Goal: Transaction & Acquisition: Book appointment/travel/reservation

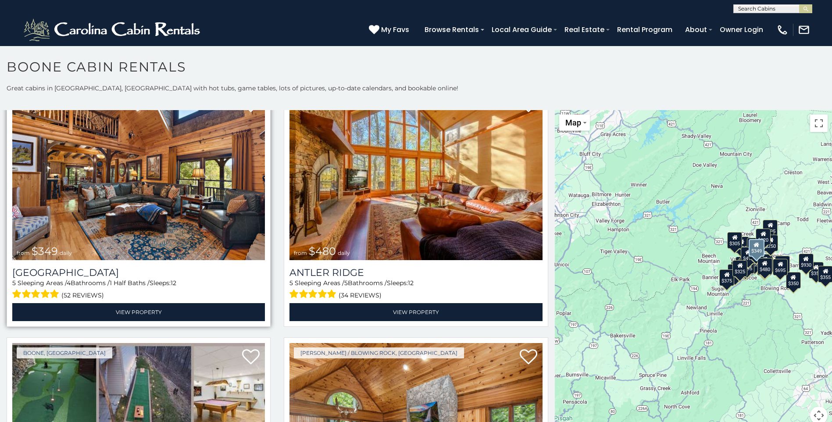
scroll to position [132, 0]
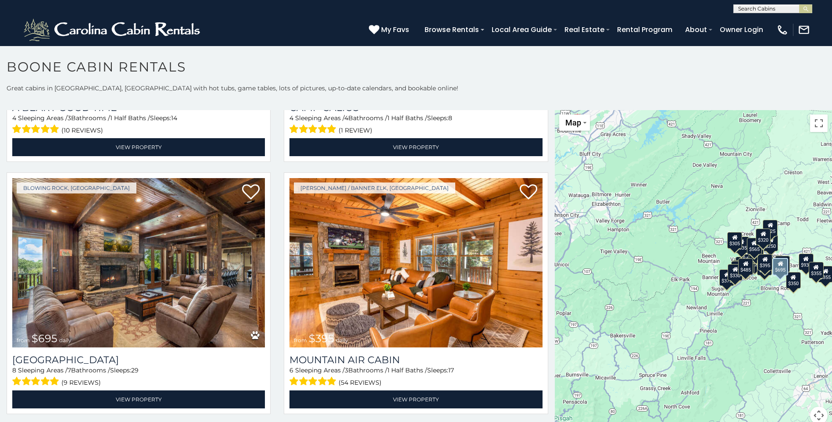
scroll to position [2983, 0]
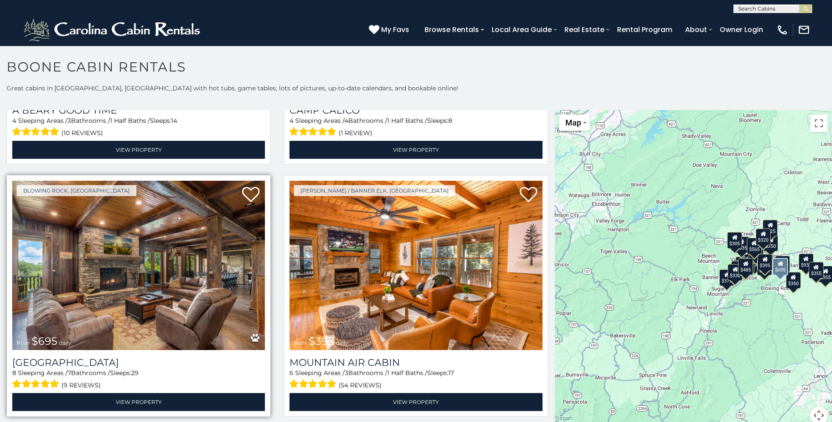
click at [98, 215] on img at bounding box center [138, 265] width 253 height 169
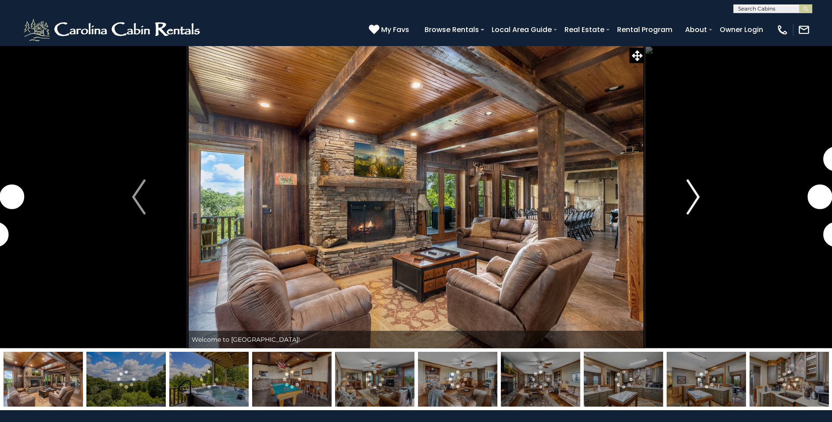
click at [700, 200] on button "Next" at bounding box center [693, 197] width 96 height 303
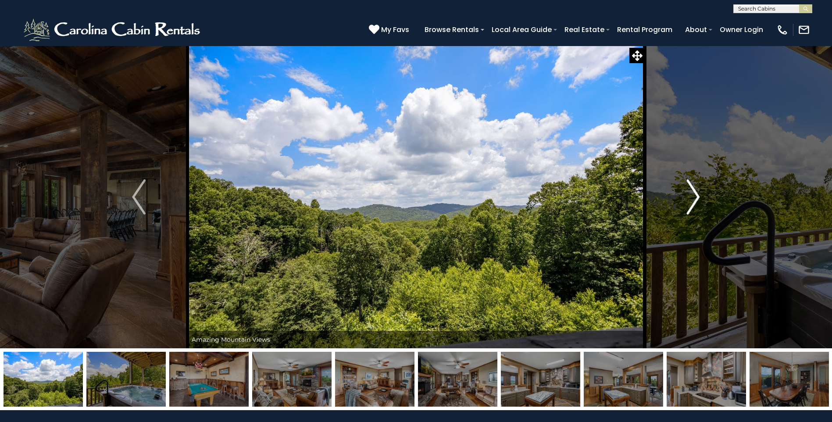
click at [691, 200] on img "Next" at bounding box center [692, 196] width 13 height 35
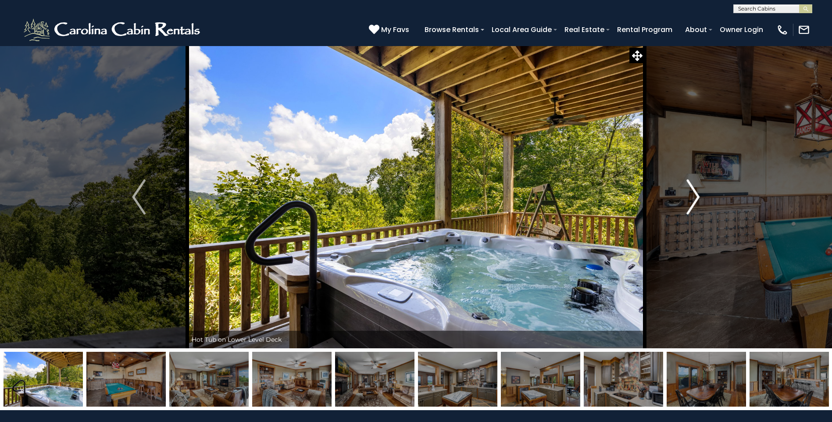
click at [691, 200] on img "Next" at bounding box center [692, 196] width 13 height 35
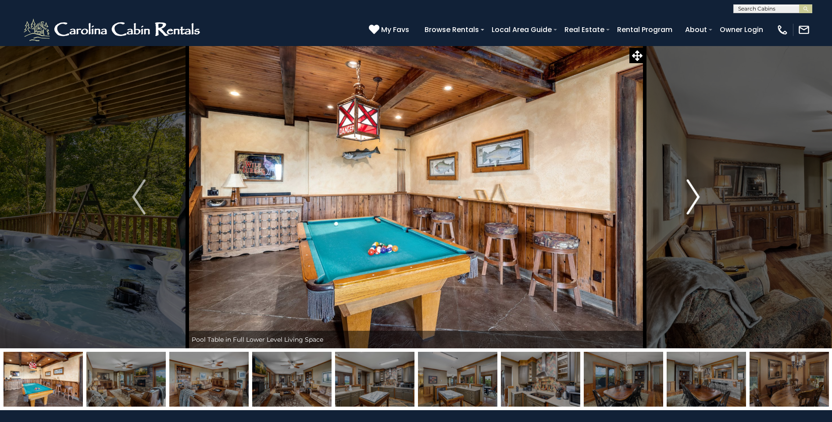
click at [691, 200] on img "Next" at bounding box center [692, 196] width 13 height 35
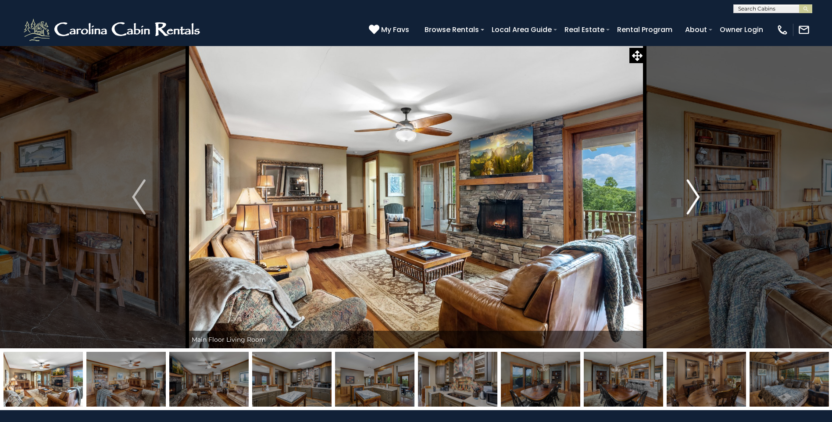
click at [691, 200] on img "Next" at bounding box center [692, 196] width 13 height 35
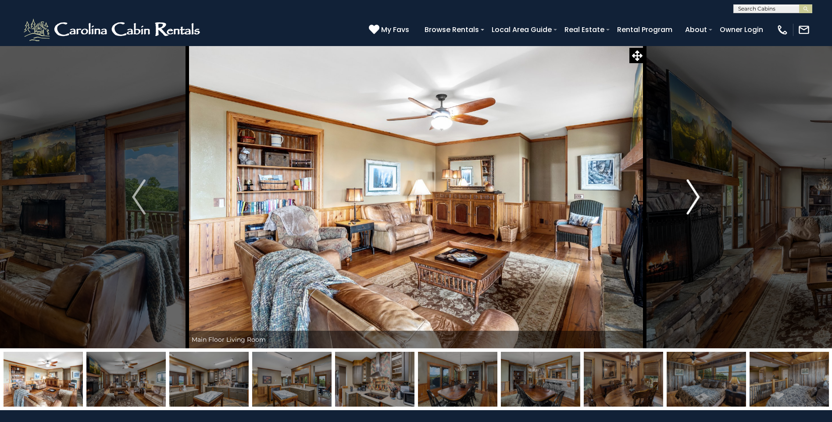
click at [691, 200] on img "Next" at bounding box center [692, 196] width 13 height 35
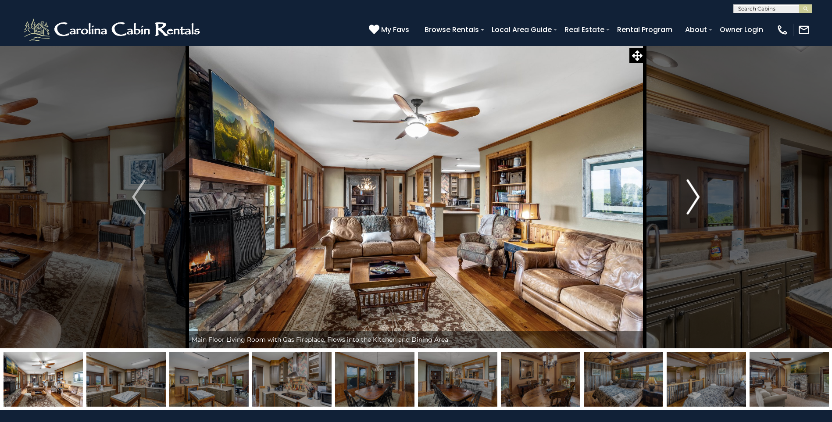
click at [691, 200] on img "Next" at bounding box center [692, 196] width 13 height 35
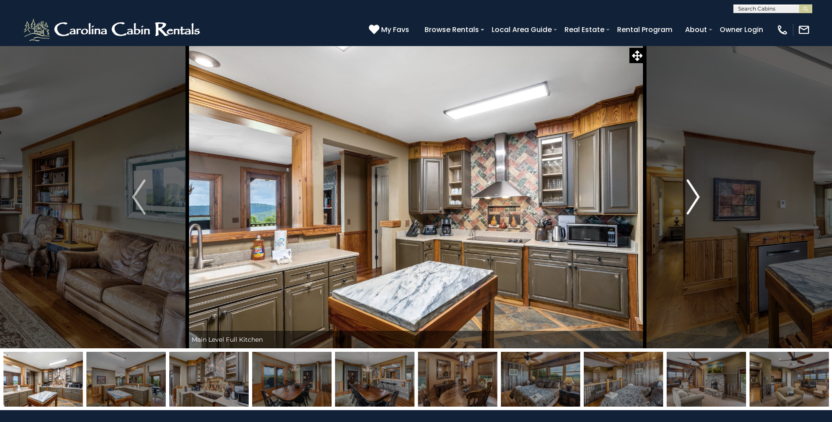
click at [691, 200] on img "Next" at bounding box center [692, 196] width 13 height 35
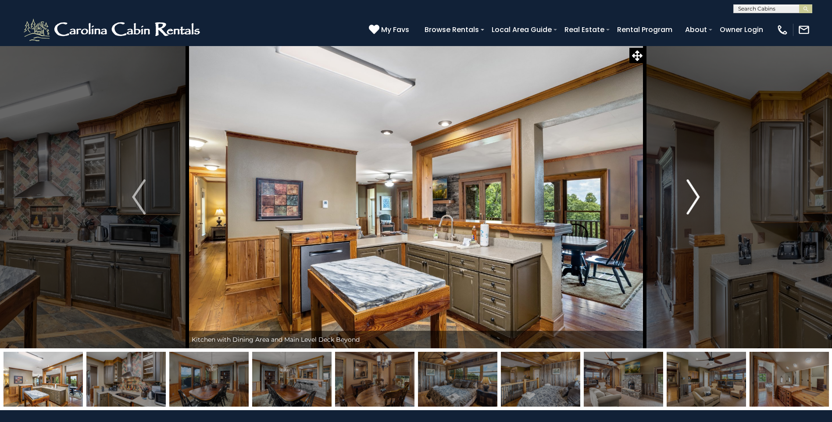
click at [691, 200] on img "Next" at bounding box center [692, 196] width 13 height 35
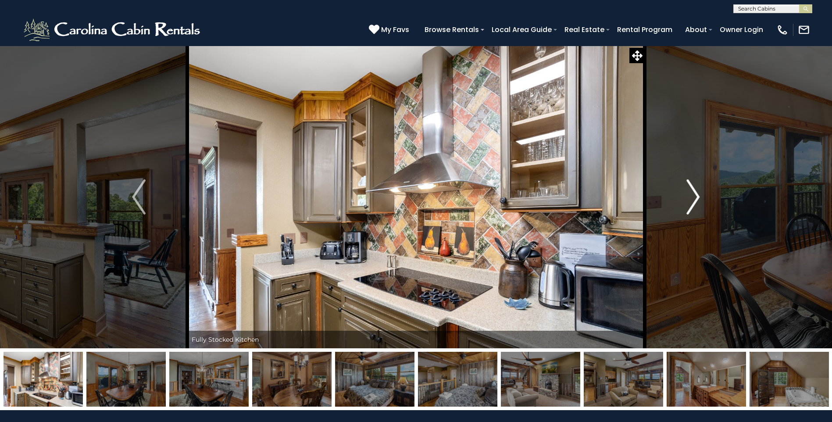
click at [691, 200] on img "Next" at bounding box center [692, 196] width 13 height 35
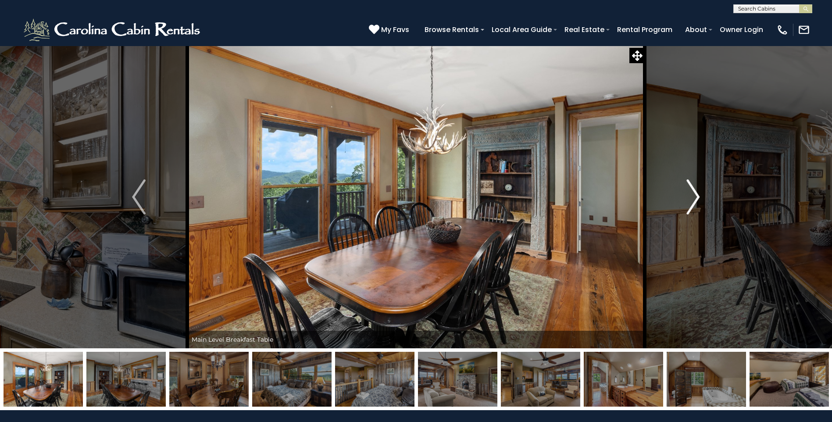
click at [691, 200] on img "Next" at bounding box center [692, 196] width 13 height 35
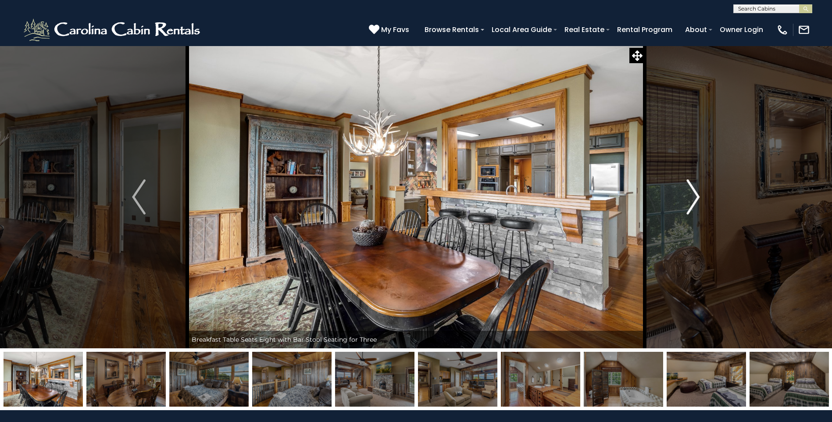
click at [691, 200] on img "Next" at bounding box center [692, 196] width 13 height 35
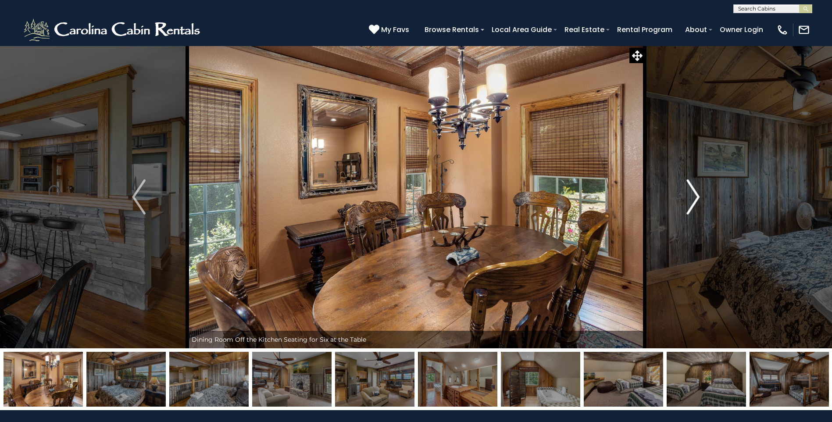
click at [691, 200] on img "Next" at bounding box center [692, 196] width 13 height 35
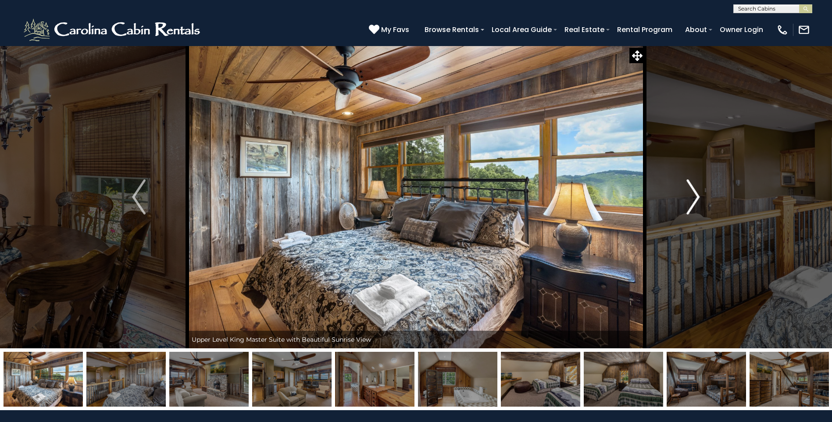
click at [691, 200] on img "Next" at bounding box center [692, 196] width 13 height 35
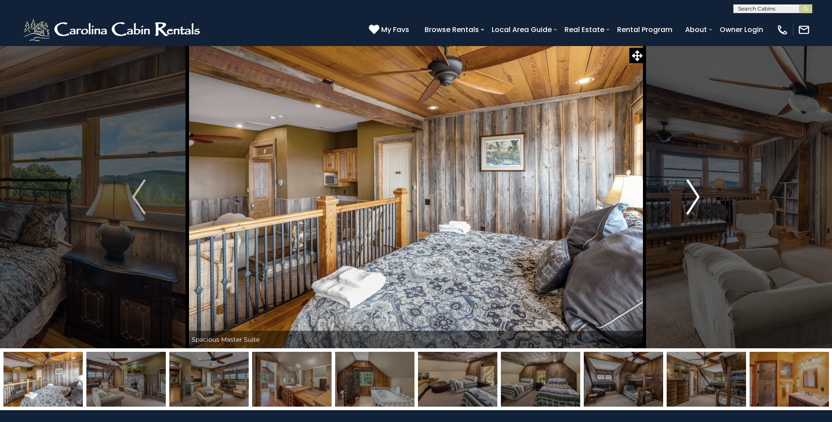
click at [691, 200] on img "Next" at bounding box center [692, 196] width 13 height 35
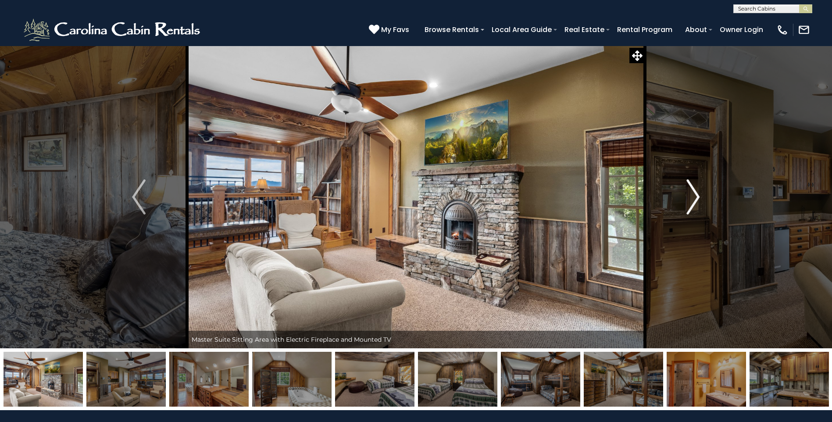
click at [691, 200] on img "Next" at bounding box center [692, 196] width 13 height 35
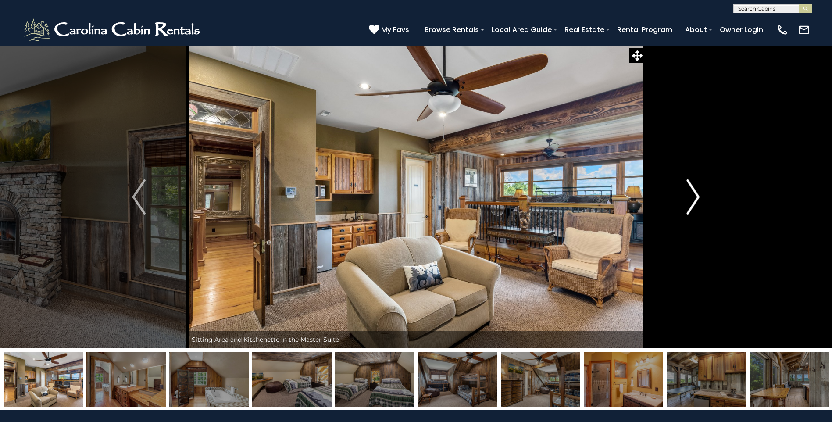
click at [691, 200] on img "Next" at bounding box center [692, 196] width 13 height 35
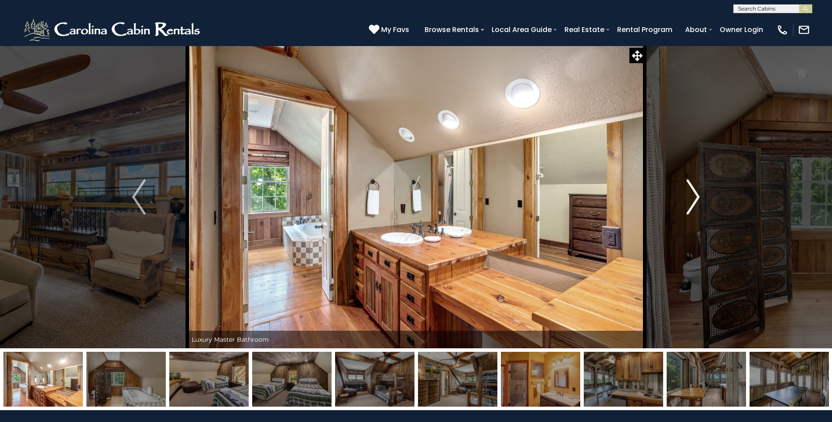
click at [691, 200] on img "Next" at bounding box center [692, 196] width 13 height 35
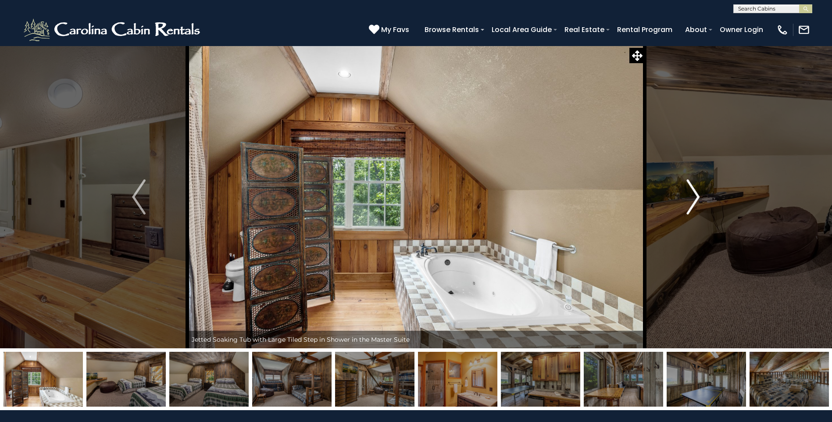
click at [691, 200] on img "Next" at bounding box center [692, 196] width 13 height 35
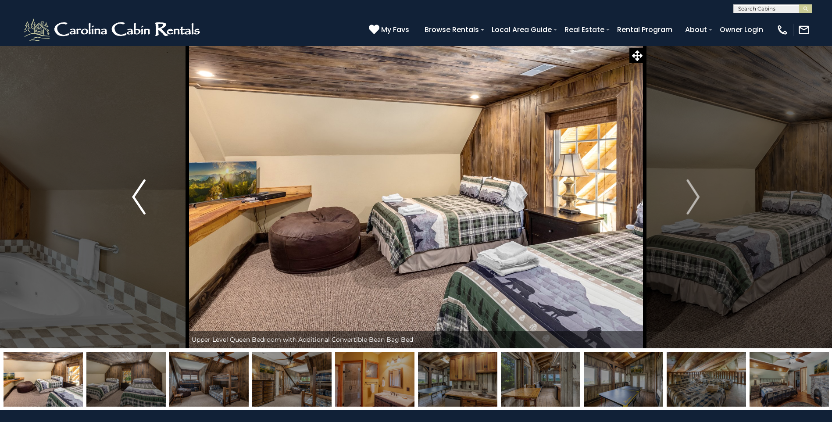
click at [154, 203] on button "Previous" at bounding box center [138, 197] width 96 height 303
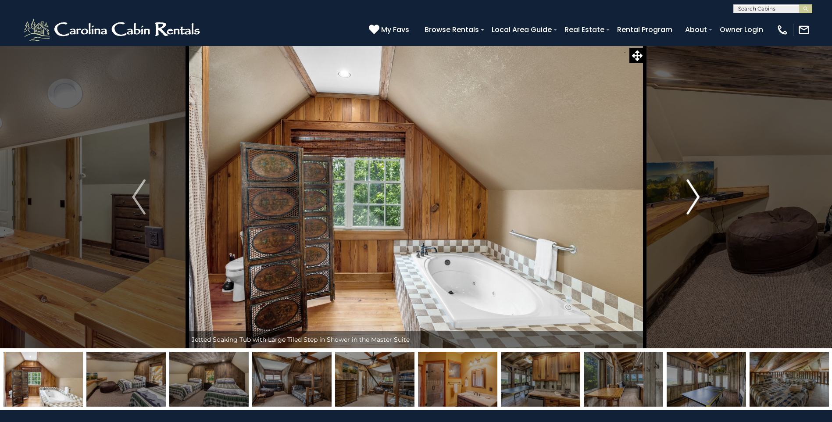
click at [694, 205] on img "Next" at bounding box center [692, 196] width 13 height 35
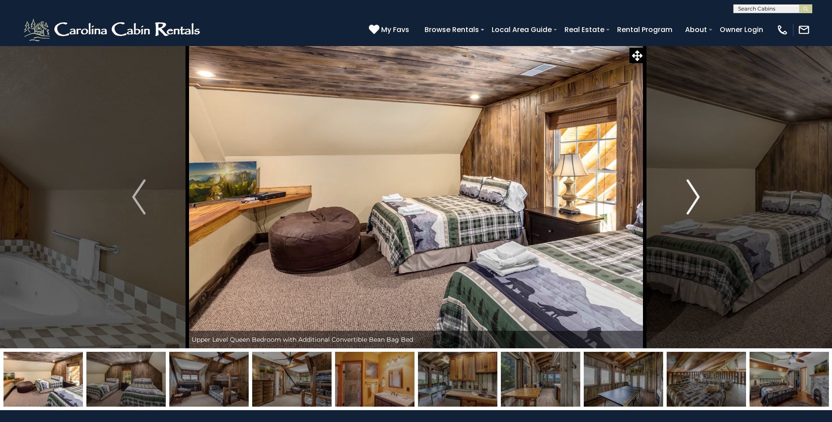
click at [694, 205] on img "Next" at bounding box center [692, 196] width 13 height 35
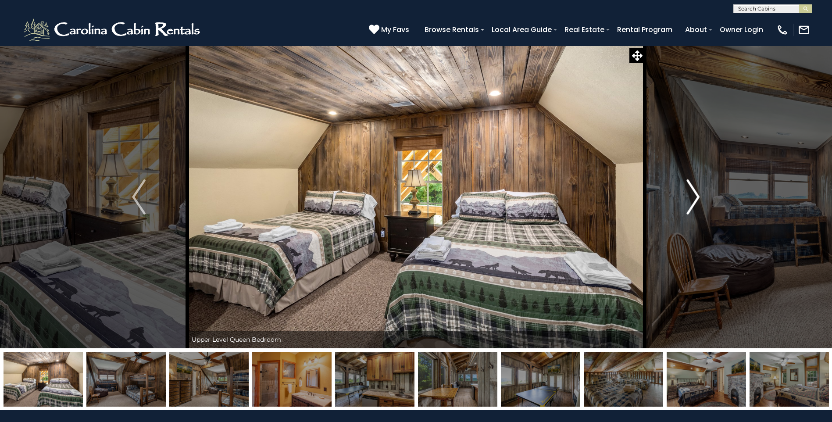
click at [694, 205] on img "Next" at bounding box center [692, 196] width 13 height 35
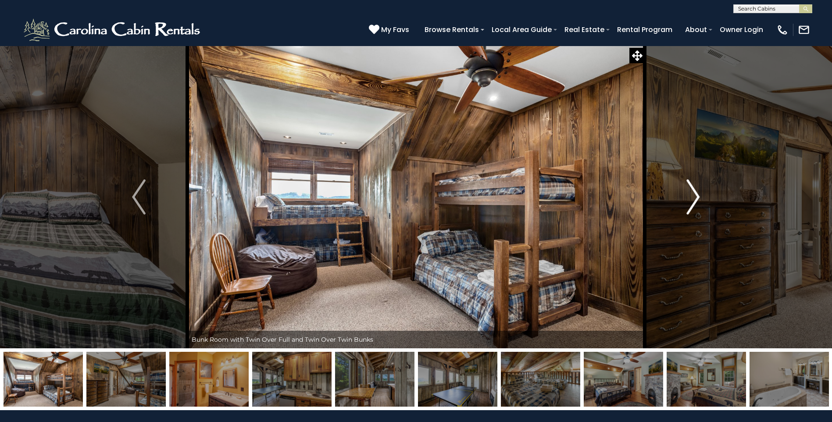
click at [693, 205] on img "Next" at bounding box center [692, 196] width 13 height 35
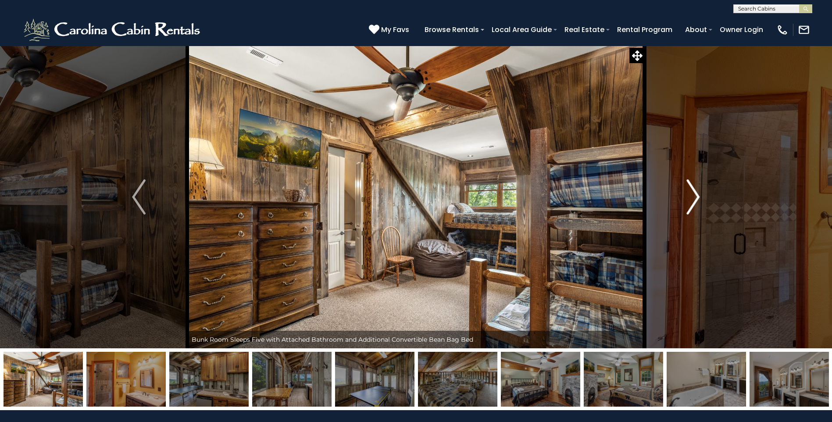
click at [693, 205] on img "Next" at bounding box center [692, 196] width 13 height 35
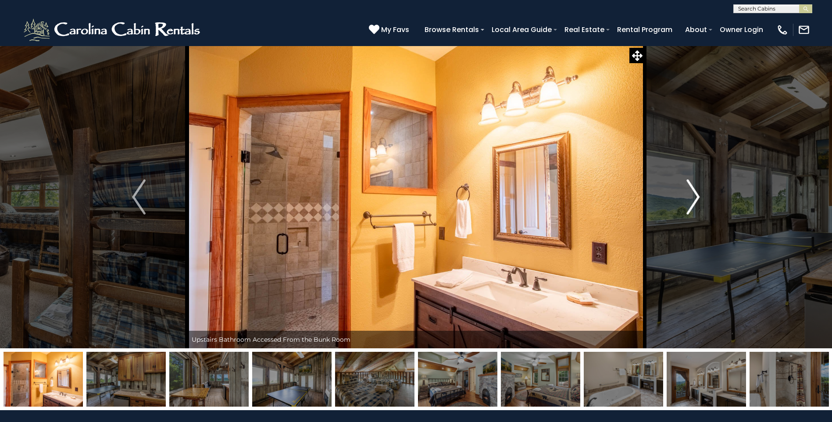
click at [693, 205] on img "Next" at bounding box center [692, 196] width 13 height 35
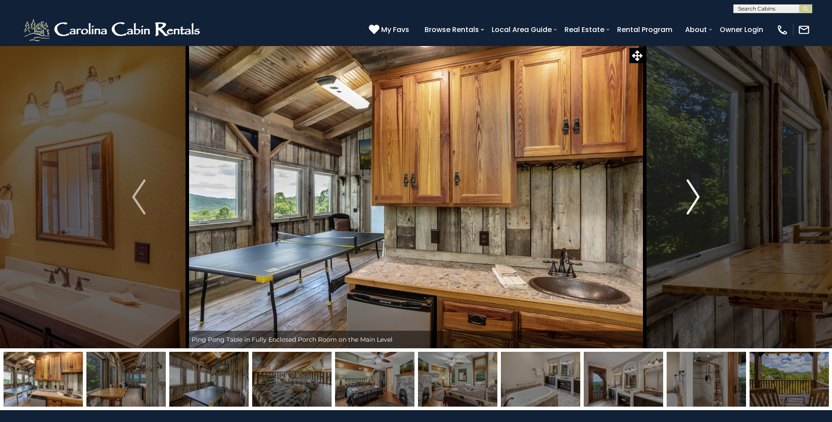
click at [693, 205] on img "Next" at bounding box center [692, 196] width 13 height 35
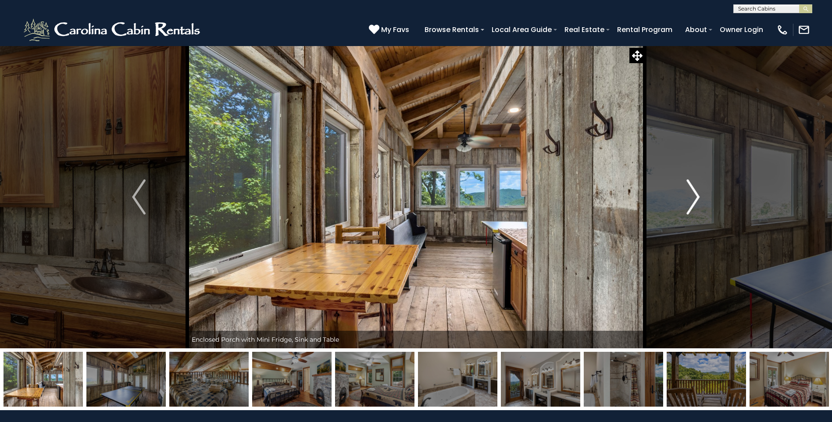
click at [693, 205] on img "Next" at bounding box center [692, 196] width 13 height 35
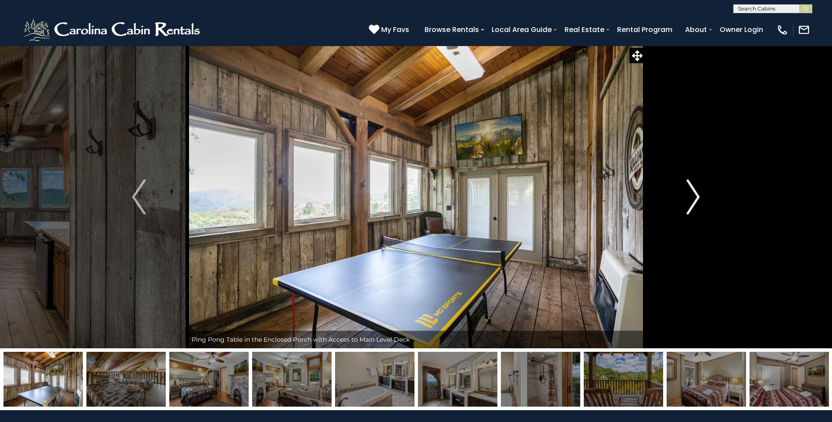
click at [693, 205] on img "Next" at bounding box center [692, 196] width 13 height 35
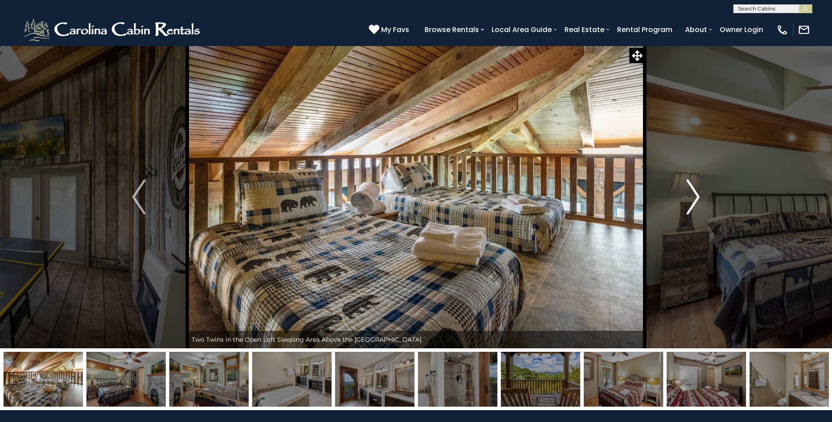
click at [693, 205] on img "Next" at bounding box center [692, 196] width 13 height 35
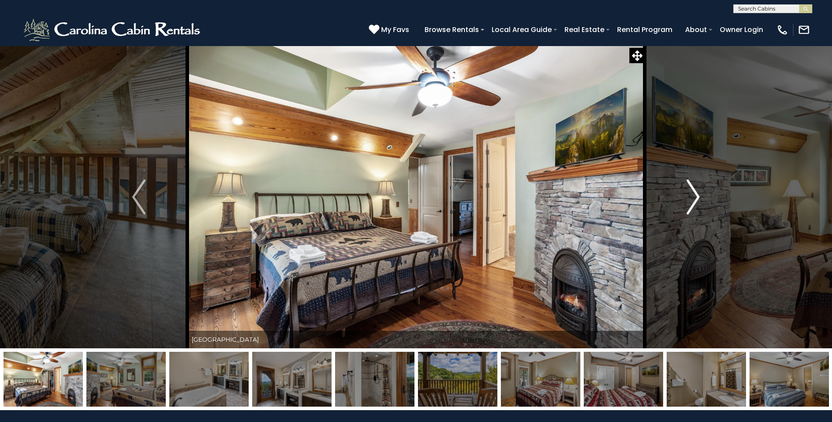
click at [693, 205] on img "Next" at bounding box center [692, 196] width 13 height 35
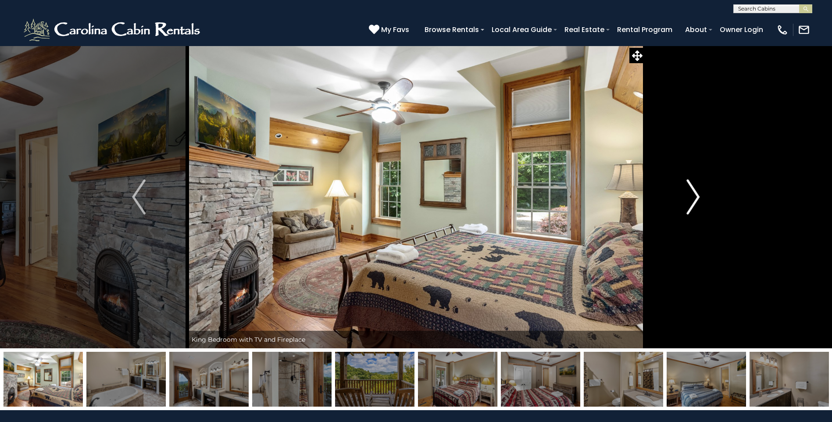
click at [693, 205] on img "Next" at bounding box center [692, 196] width 13 height 35
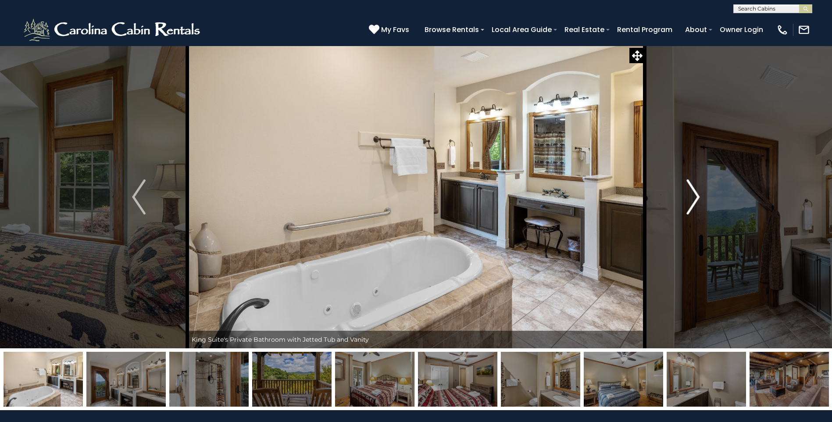
click at [693, 205] on img "Next" at bounding box center [692, 196] width 13 height 35
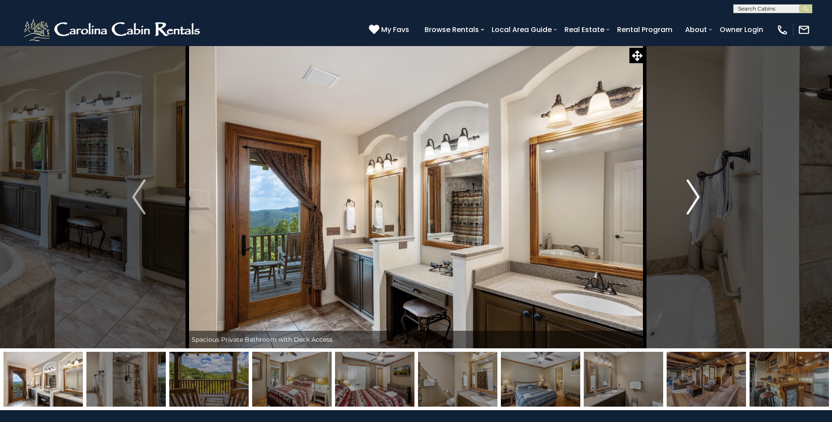
click at [693, 205] on img "Next" at bounding box center [692, 196] width 13 height 35
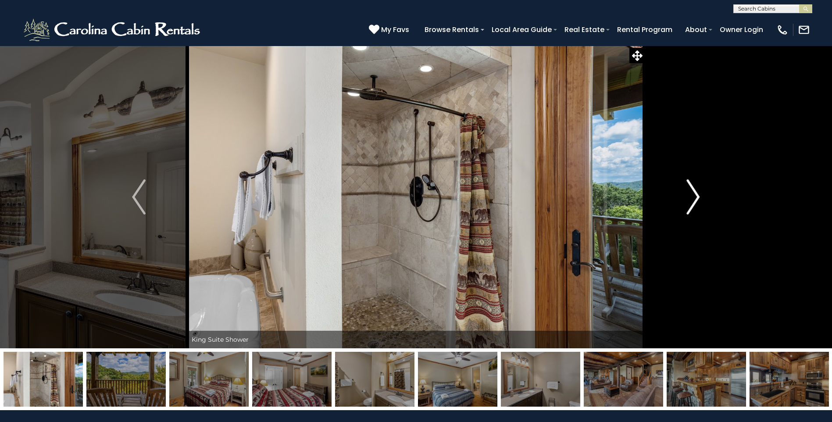
click at [693, 205] on img "Next" at bounding box center [692, 196] width 13 height 35
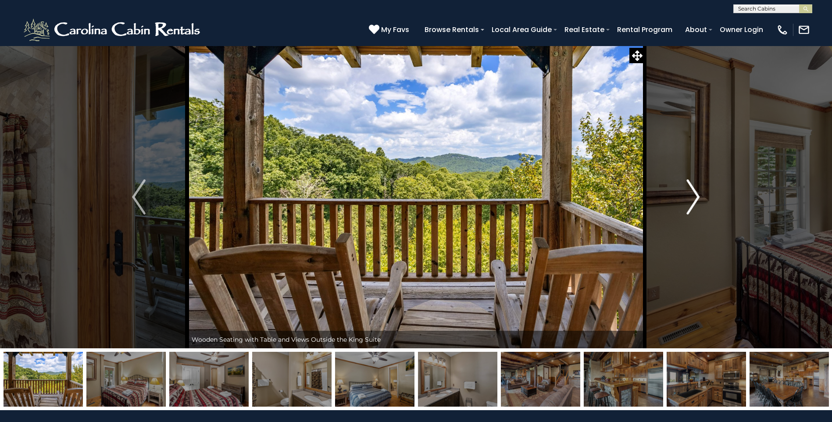
click at [693, 205] on img "Next" at bounding box center [692, 196] width 13 height 35
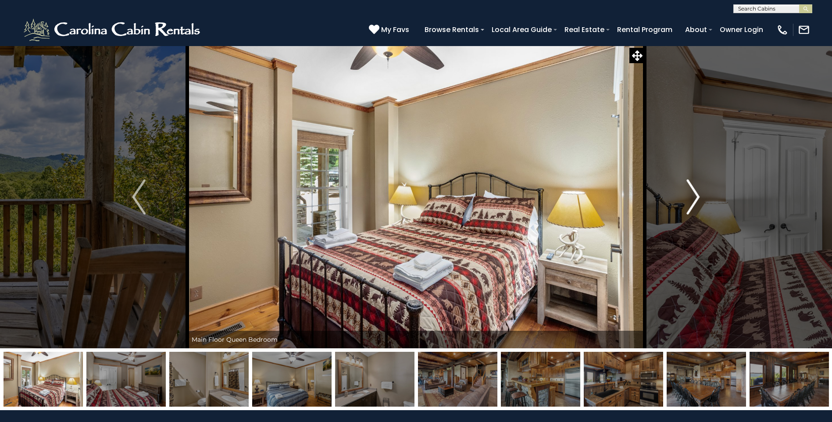
click at [693, 205] on img "Next" at bounding box center [692, 196] width 13 height 35
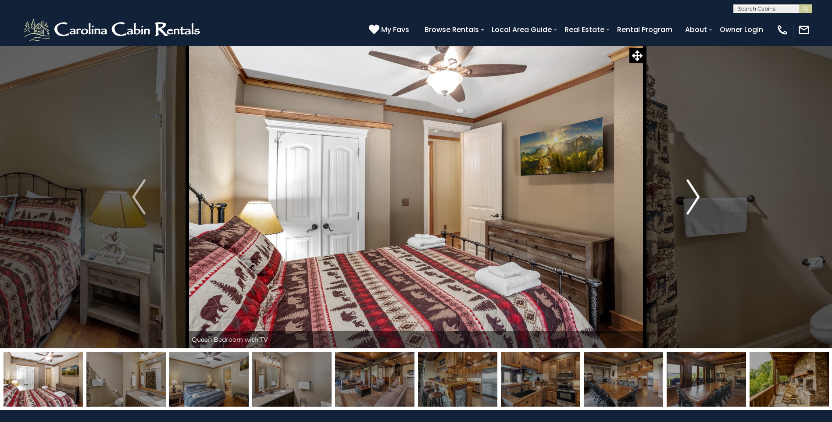
click at [693, 205] on img "Next" at bounding box center [692, 196] width 13 height 35
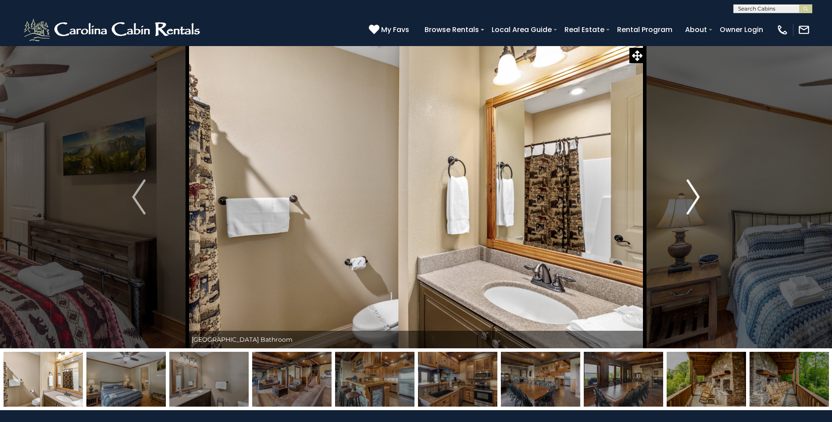
click at [693, 205] on img "Next" at bounding box center [692, 196] width 13 height 35
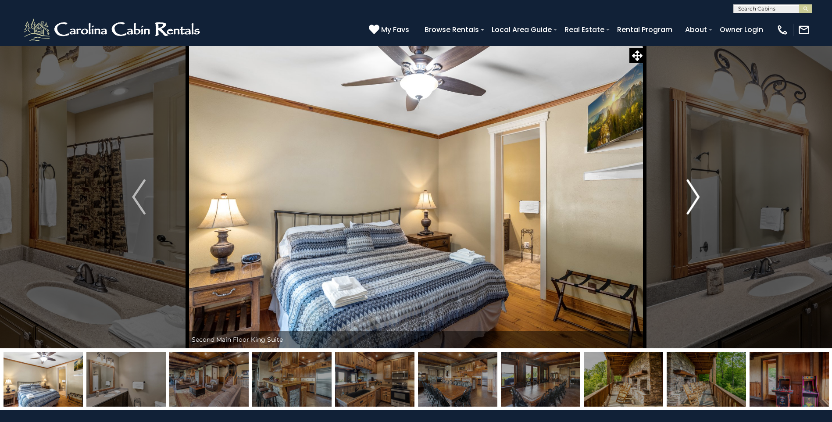
click at [693, 205] on img "Next" at bounding box center [692, 196] width 13 height 35
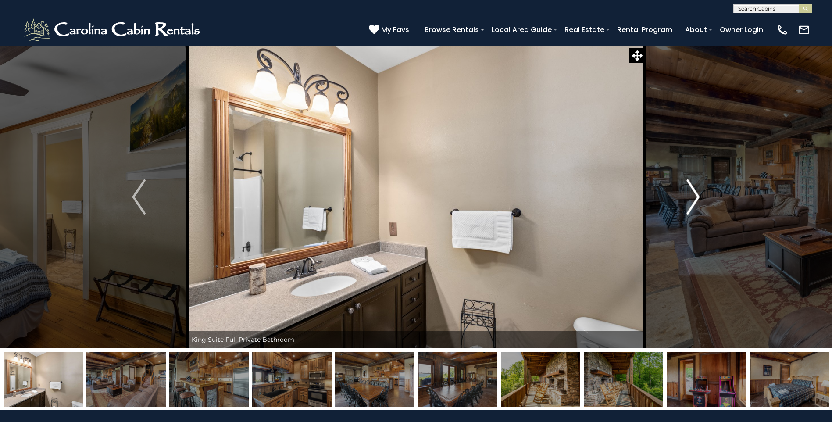
click at [693, 205] on img "Next" at bounding box center [692, 196] width 13 height 35
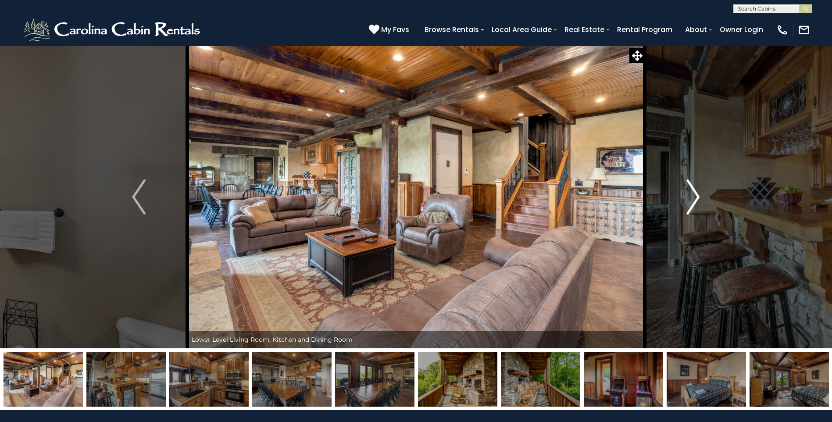
click at [693, 205] on img "Next" at bounding box center [692, 196] width 13 height 35
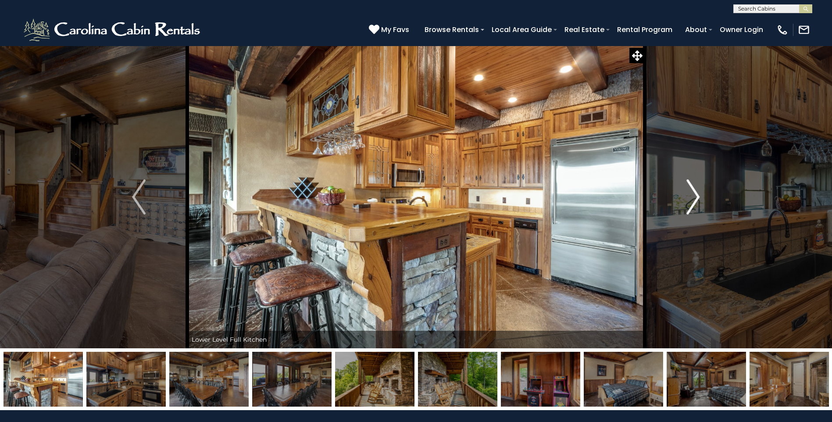
click at [693, 205] on img "Next" at bounding box center [692, 196] width 13 height 35
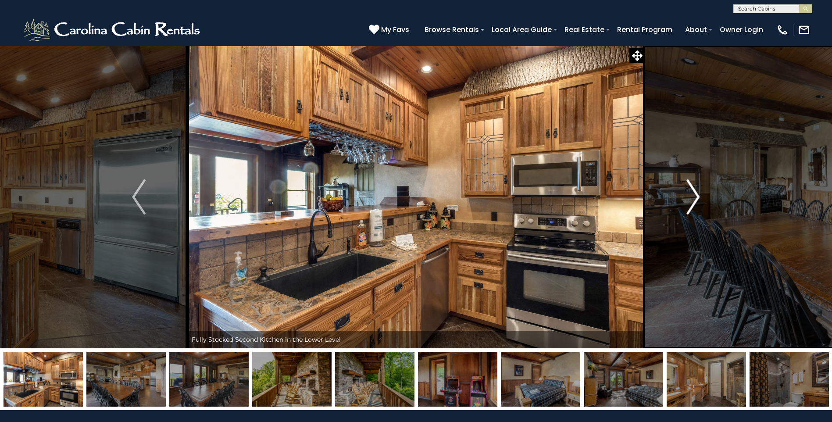
click at [693, 205] on img "Next" at bounding box center [692, 196] width 13 height 35
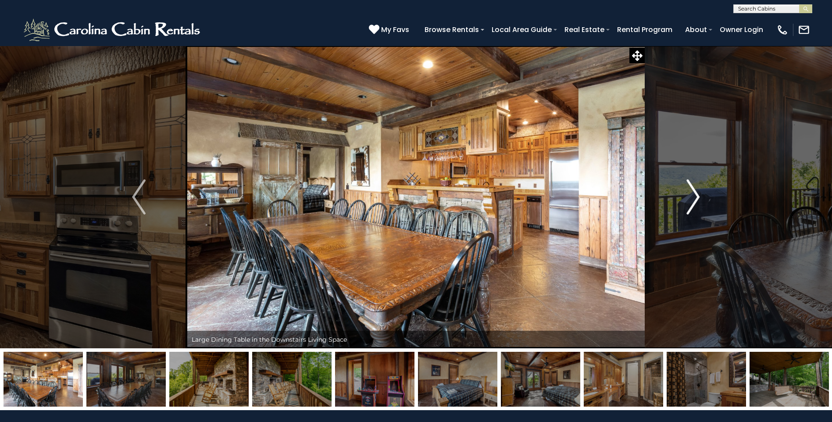
click at [693, 205] on img "Next" at bounding box center [692, 196] width 13 height 35
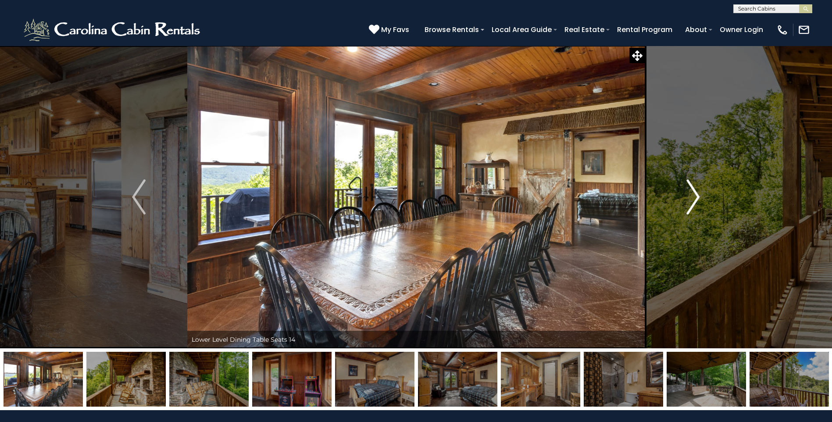
click at [693, 205] on img "Next" at bounding box center [692, 196] width 13 height 35
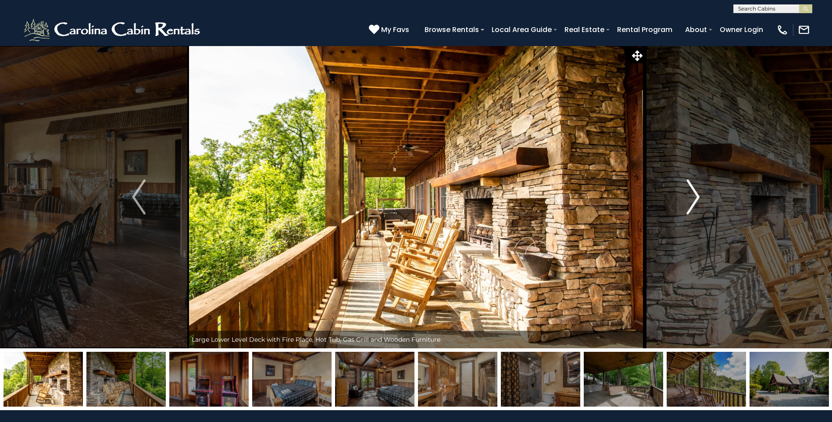
click at [693, 205] on img "Next" at bounding box center [692, 196] width 13 height 35
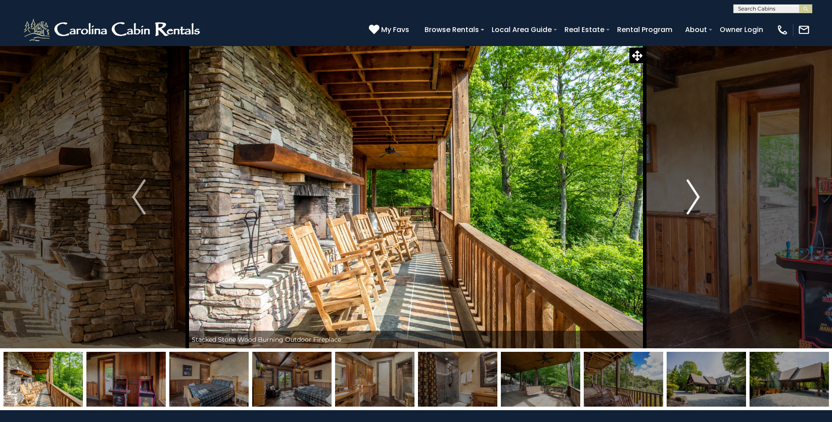
click at [693, 205] on img "Next" at bounding box center [692, 196] width 13 height 35
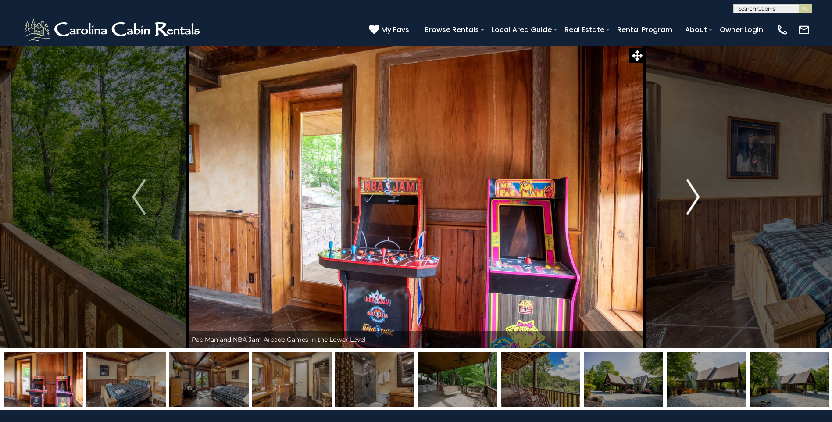
click at [693, 205] on img "Next" at bounding box center [692, 196] width 13 height 35
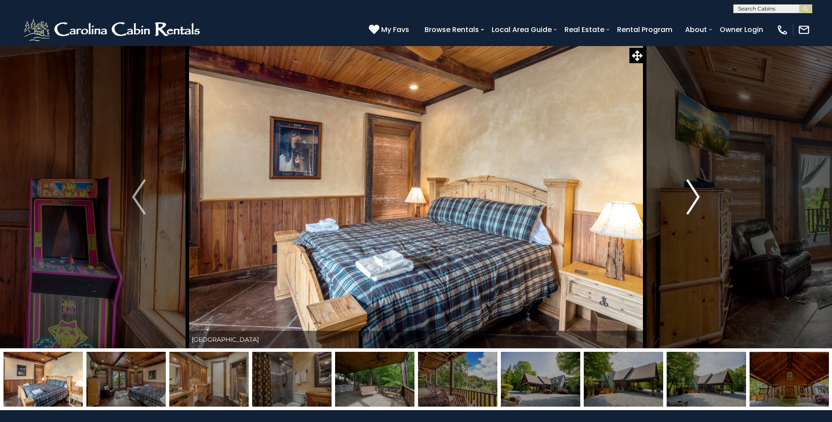
click at [693, 205] on img "Next" at bounding box center [692, 196] width 13 height 35
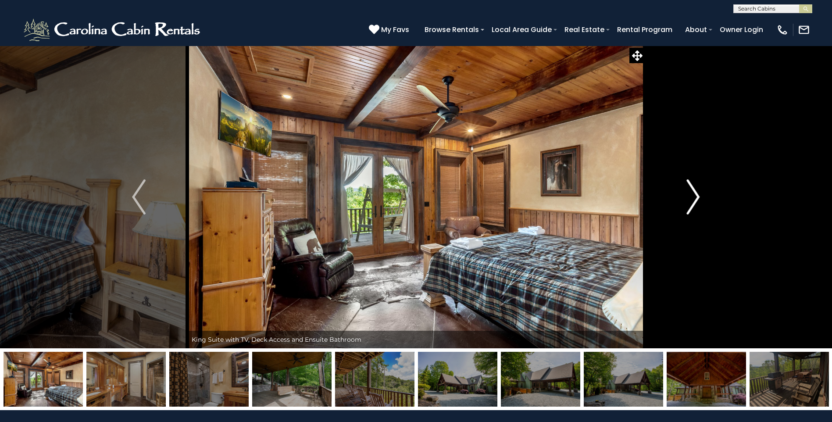
click at [693, 205] on img "Next" at bounding box center [692, 196] width 13 height 35
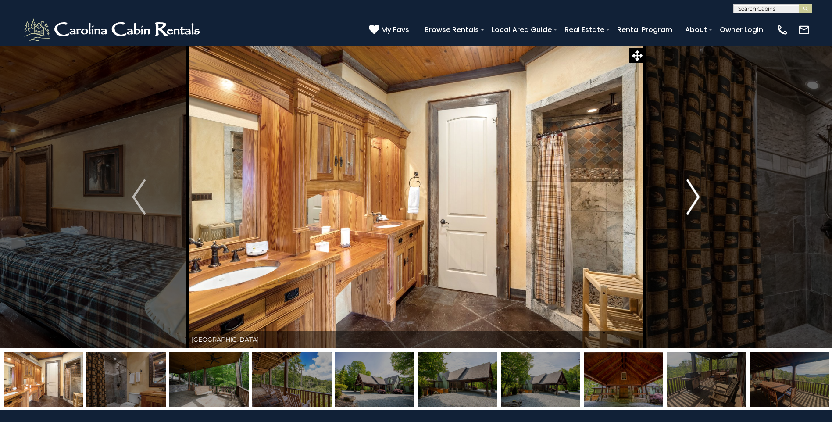
click at [693, 205] on img "Next" at bounding box center [692, 196] width 13 height 35
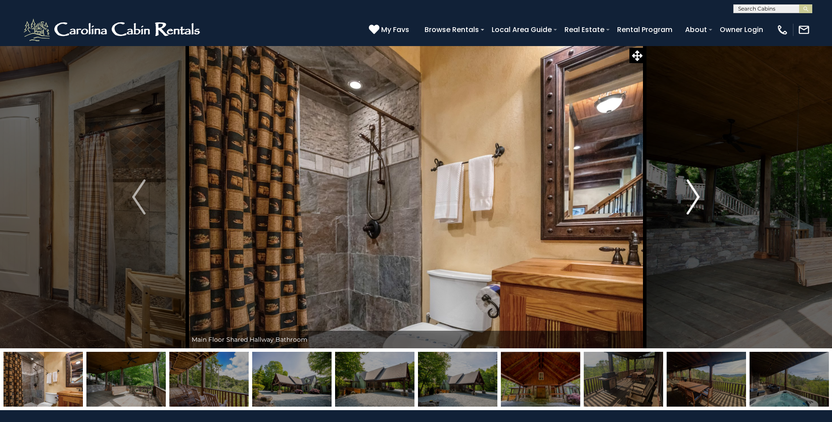
click at [693, 205] on img "Next" at bounding box center [692, 196] width 13 height 35
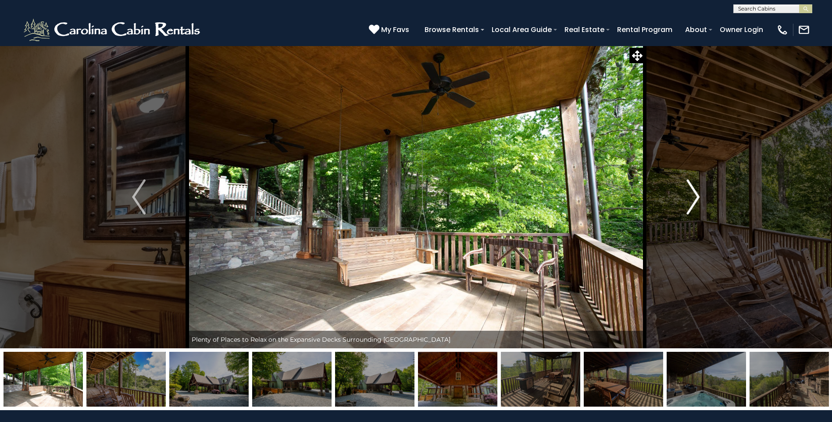
click at [687, 201] on img "Next" at bounding box center [692, 196] width 13 height 35
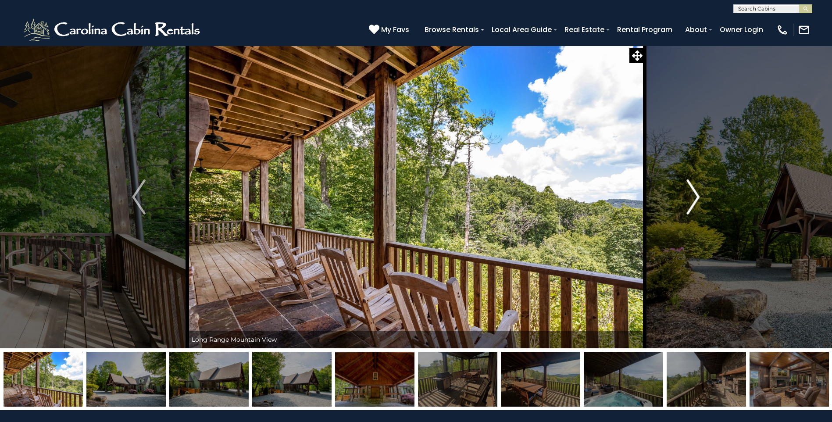
click at [687, 201] on img "Next" at bounding box center [692, 196] width 13 height 35
